Goal: Information Seeking & Learning: Learn about a topic

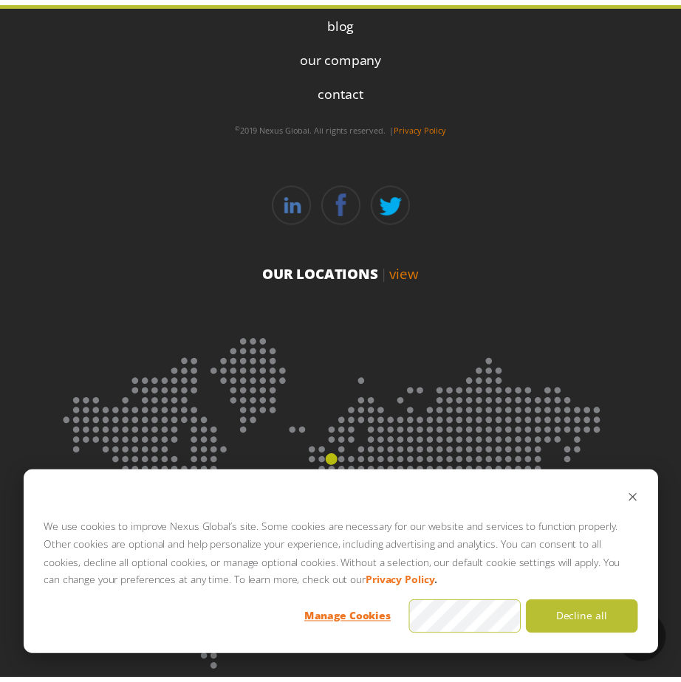
scroll to position [4224, 0]
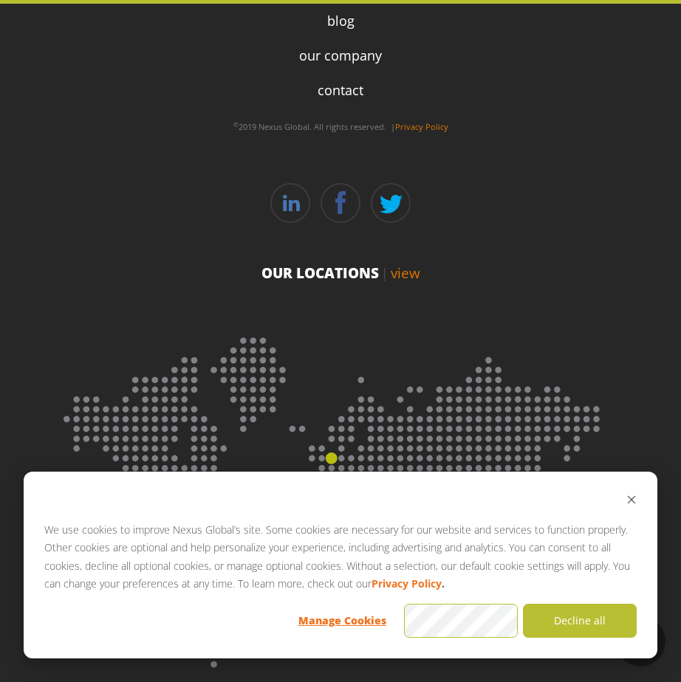
click at [650, 531] on div "We use cookies to improve Nexus Global’s site. Some cookies are necessary for o…" at bounding box center [341, 565] width 634 height 187
click at [637, 500] on div "We use cookies to improve Nexus Global’s site. Some cookies are necessary for o…" at bounding box center [341, 565] width 634 height 187
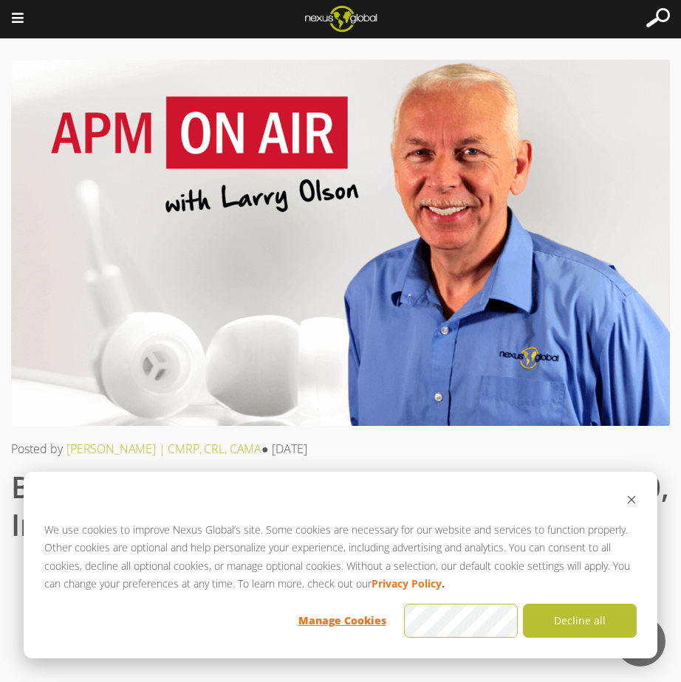
scroll to position [0, 0]
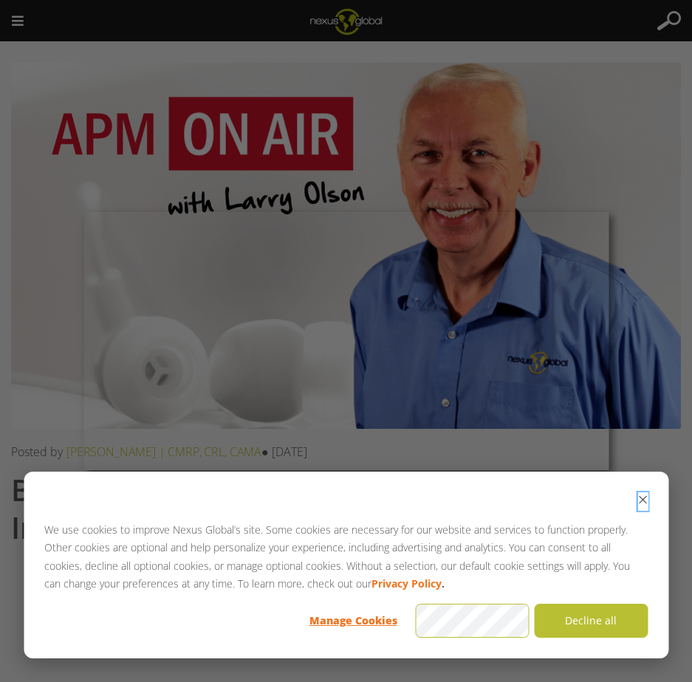
click at [647, 502] on icon "Dismiss cookie banner" at bounding box center [642, 500] width 10 height 10
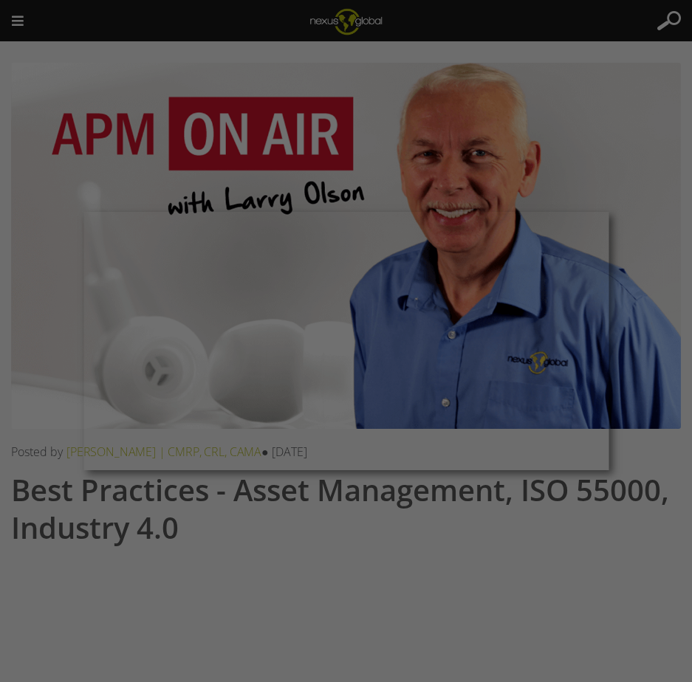
drag, startPoint x: 636, startPoint y: 236, endPoint x: 637, endPoint y: 203, distance: 33.2
click at [636, 236] on div at bounding box center [349, 344] width 698 height 689
